Goal: Communication & Community: Answer question/provide support

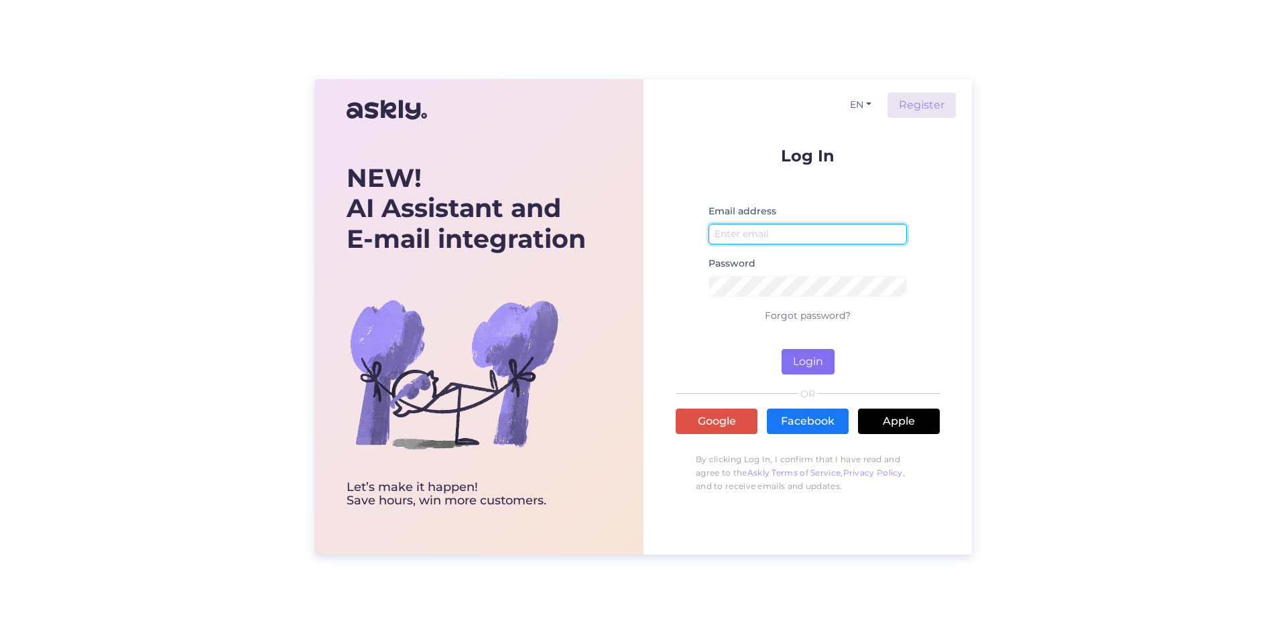
type input "[EMAIL_ADDRESS][DOMAIN_NAME]"
click at [819, 356] on button "Login" at bounding box center [807, 361] width 53 height 25
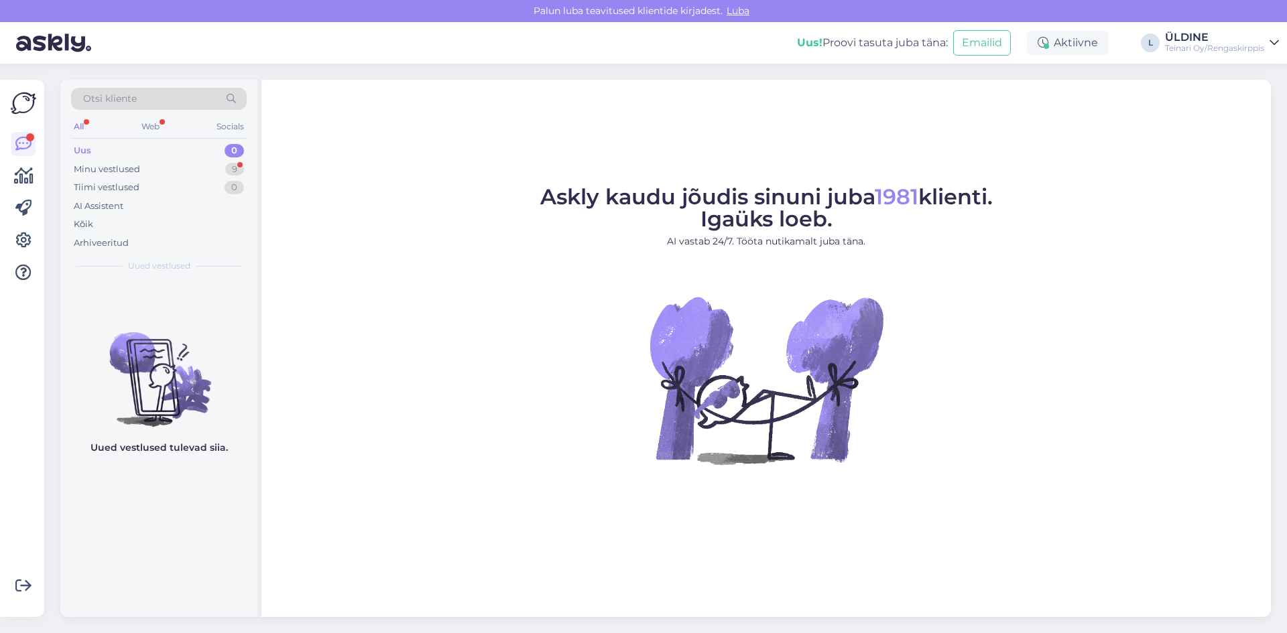
click at [90, 149] on div "Uus" at bounding box center [82, 150] width 17 height 13
click at [119, 172] on div "Minu vestlused" at bounding box center [107, 169] width 66 height 13
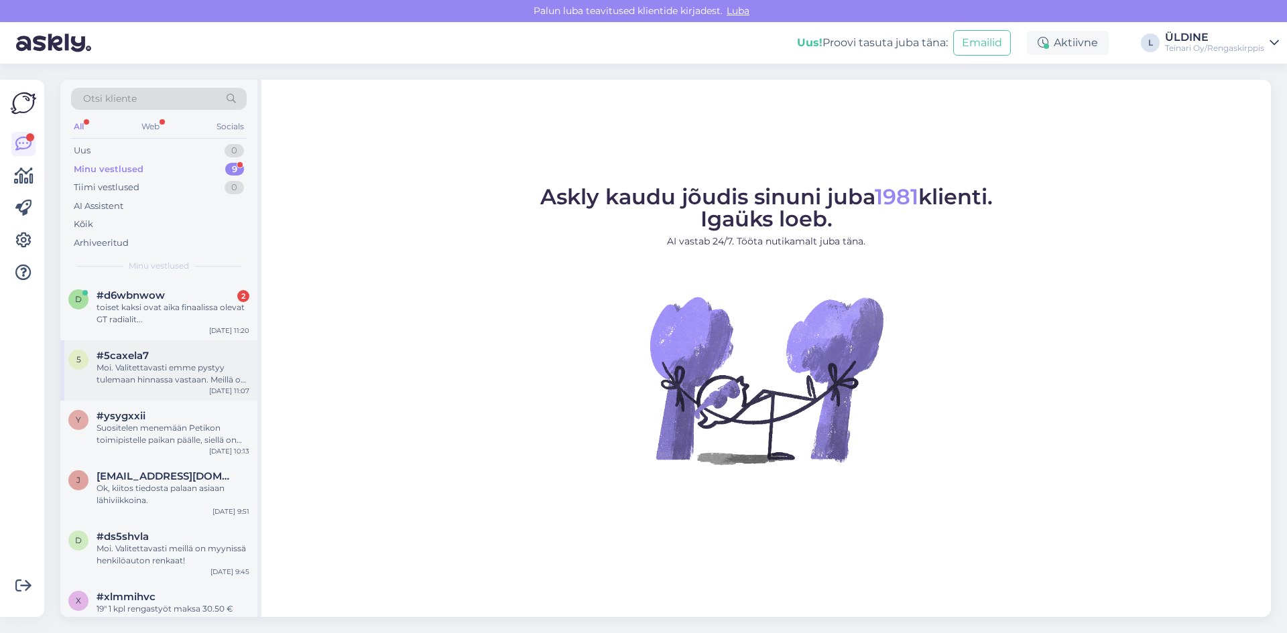
click at [182, 363] on div "Moi. Valitettavasti emme pystyy tulemaan hinnassa vastaan. Meillä on tällä hetk…" at bounding box center [172, 374] width 153 height 24
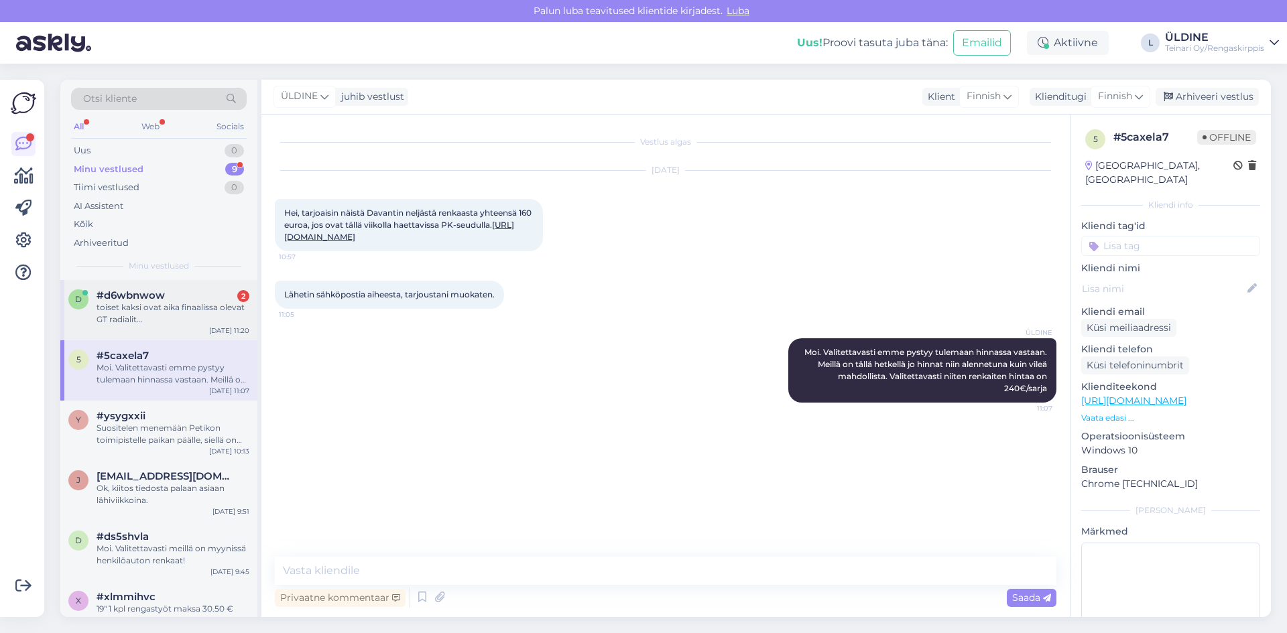
click at [214, 309] on div "toiset kaksi ovat aika finaalissa olevat GT radialit..." at bounding box center [172, 314] width 153 height 24
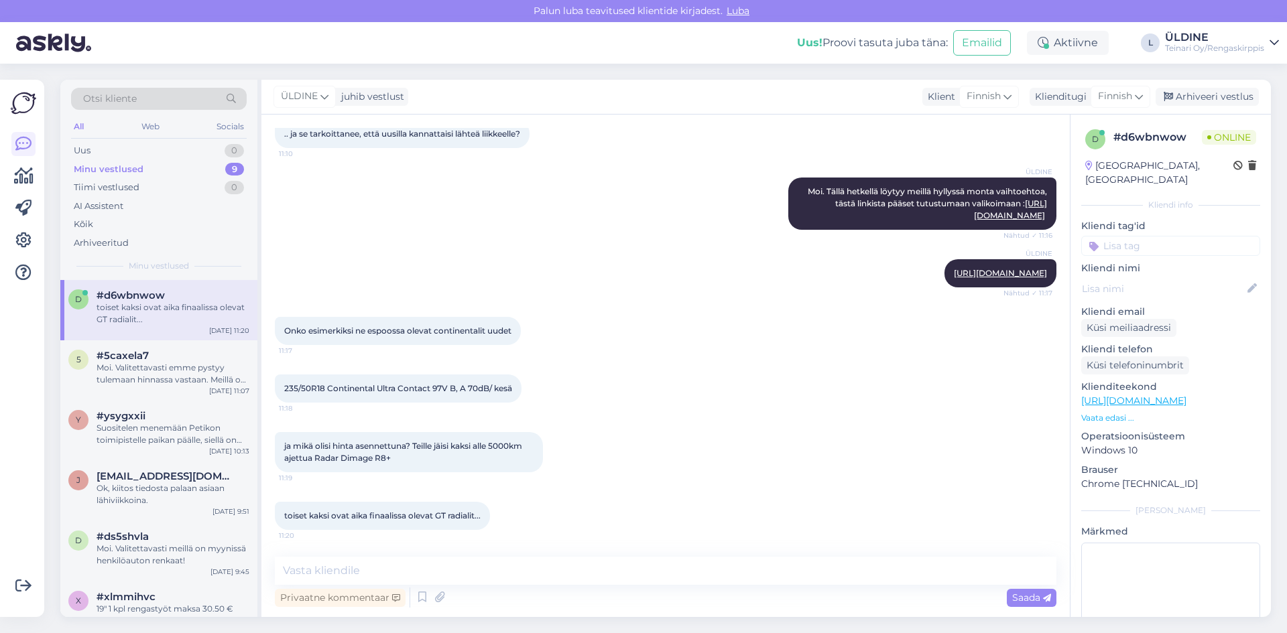
scroll to position [658, 0]
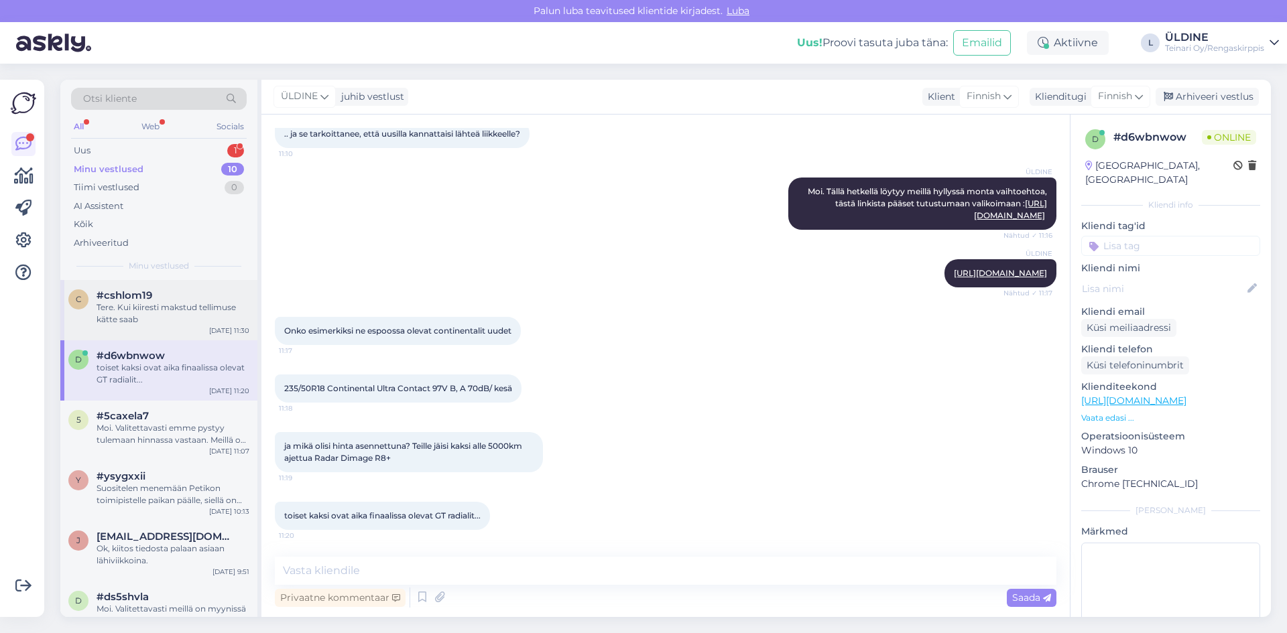
click at [111, 309] on div "Tere. Kui kiiresti makstud tellimuse kätte saab" at bounding box center [172, 314] width 153 height 24
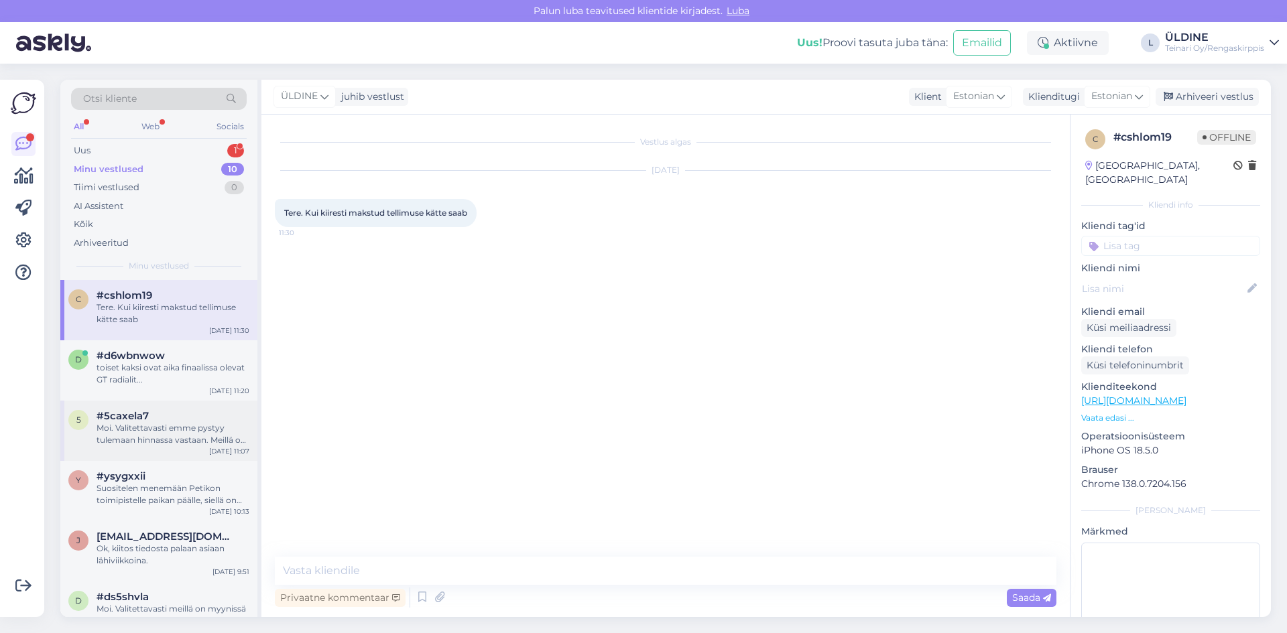
click at [202, 445] on div "Moi. Valitettavasti emme pystyy tulemaan hinnassa vastaan. Meillä on tällä hetk…" at bounding box center [172, 434] width 153 height 24
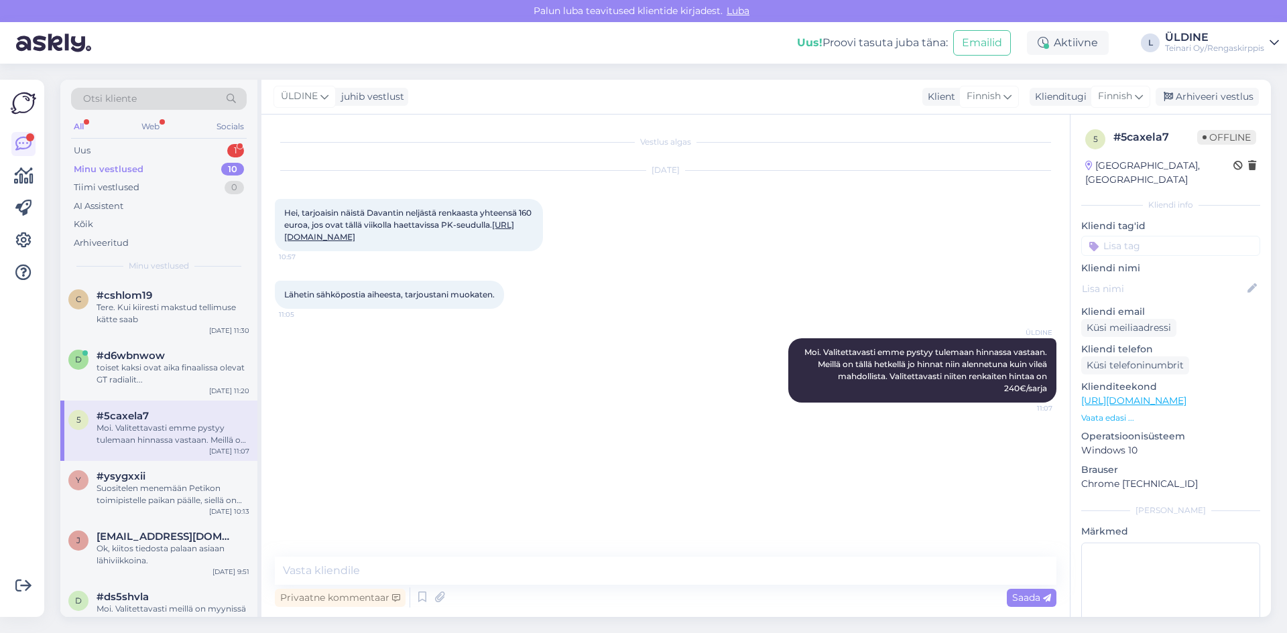
click at [432, 238] on link "[URL][DOMAIN_NAME]" at bounding box center [399, 231] width 230 height 22
